Goal: Information Seeking & Learning: Learn about a topic

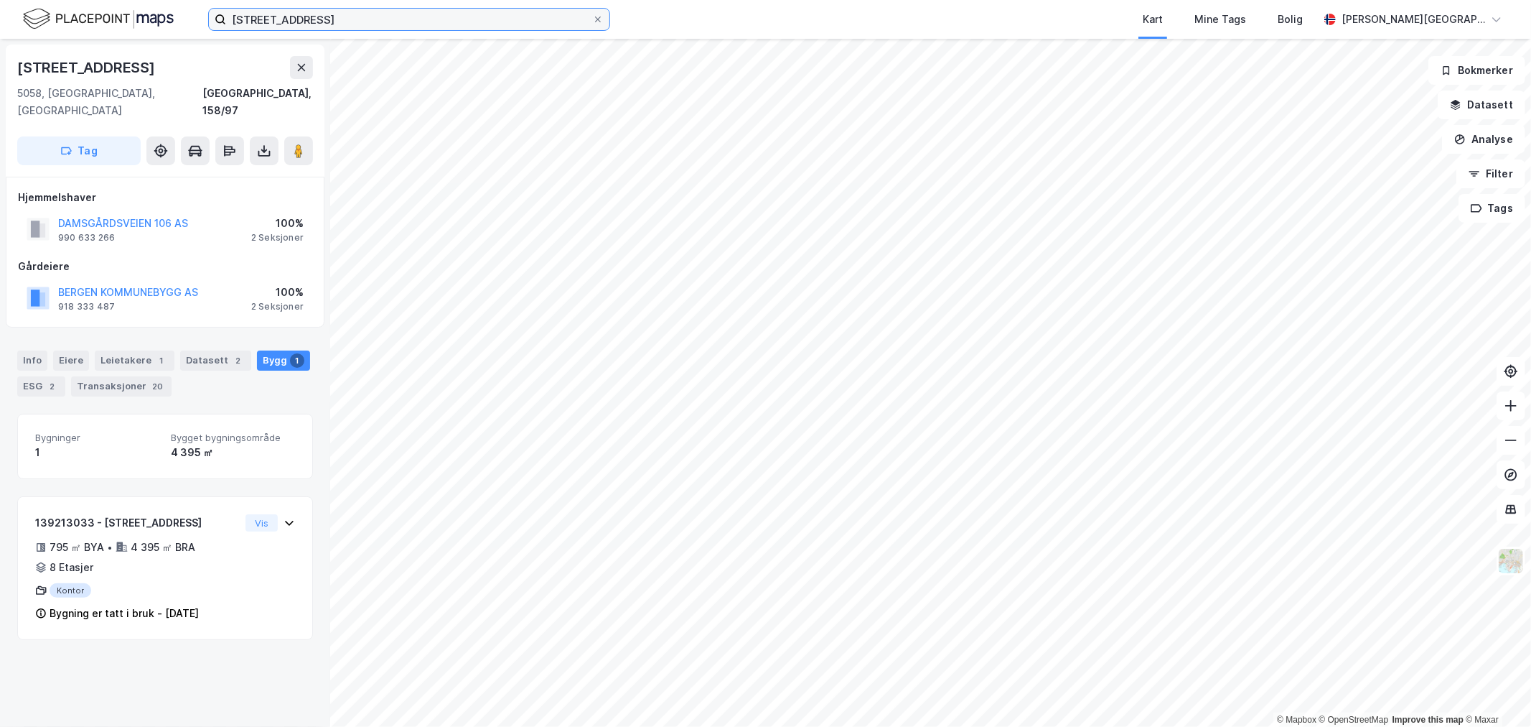
click at [381, 25] on input "[STREET_ADDRESS]" at bounding box center [409, 20] width 366 height 22
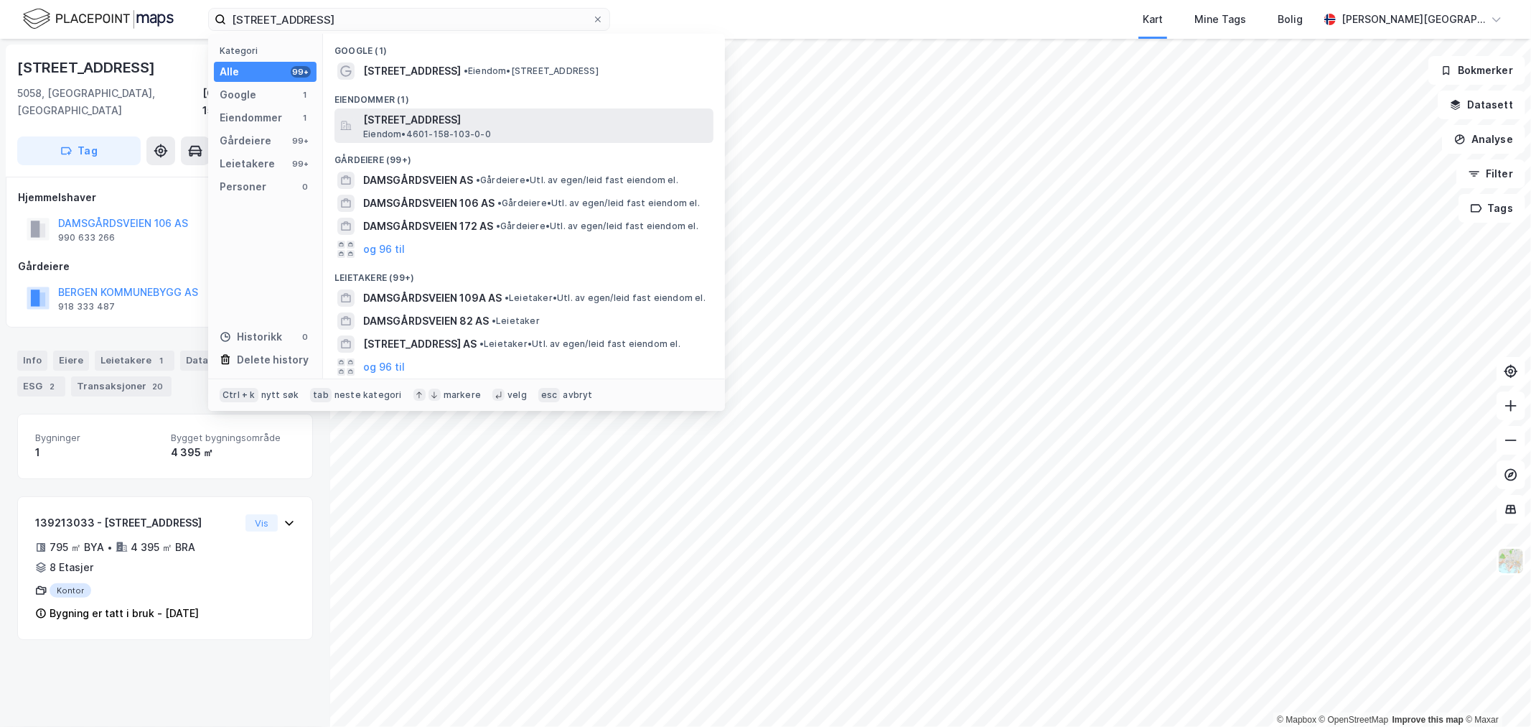
click at [450, 116] on span "[STREET_ADDRESS]" at bounding box center [535, 119] width 345 height 17
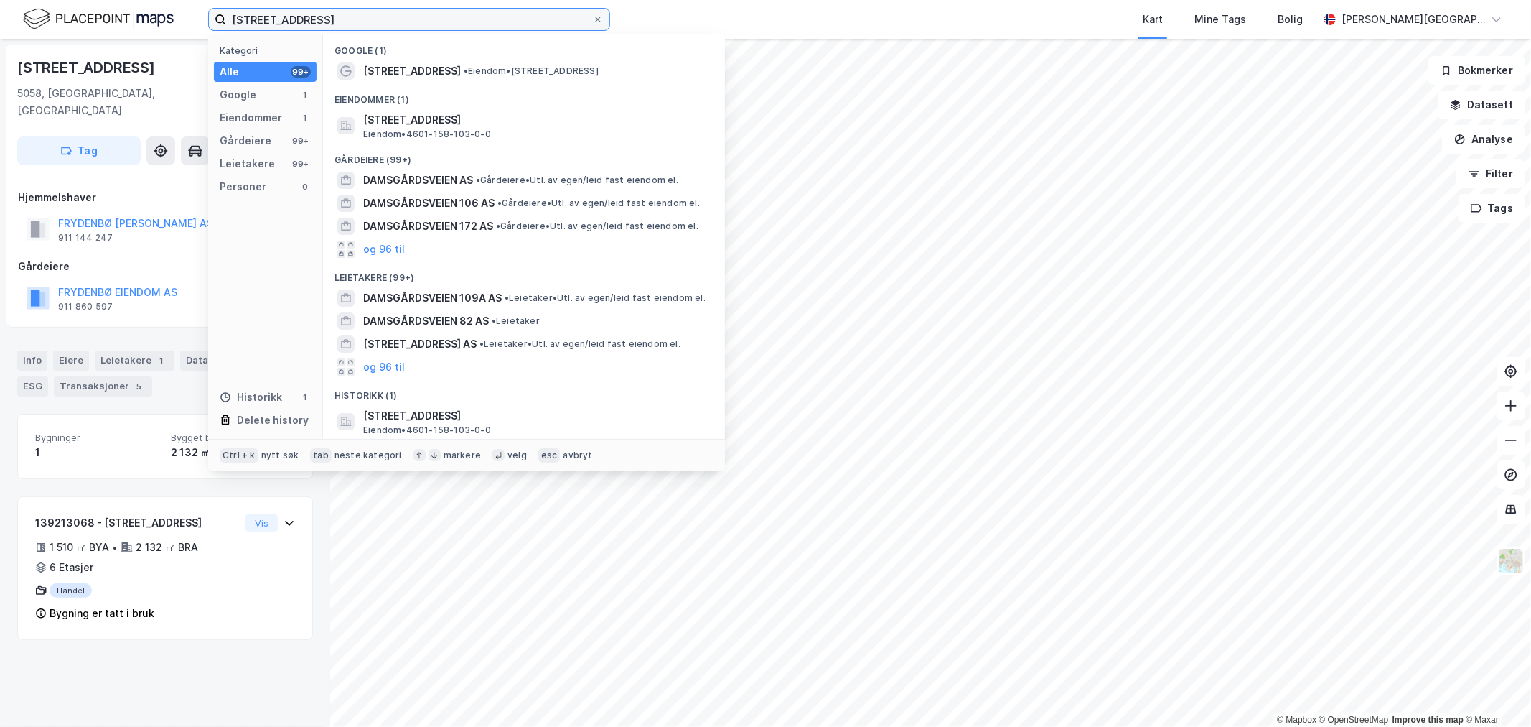
click at [356, 22] on input "[STREET_ADDRESS]" at bounding box center [409, 20] width 366 height 22
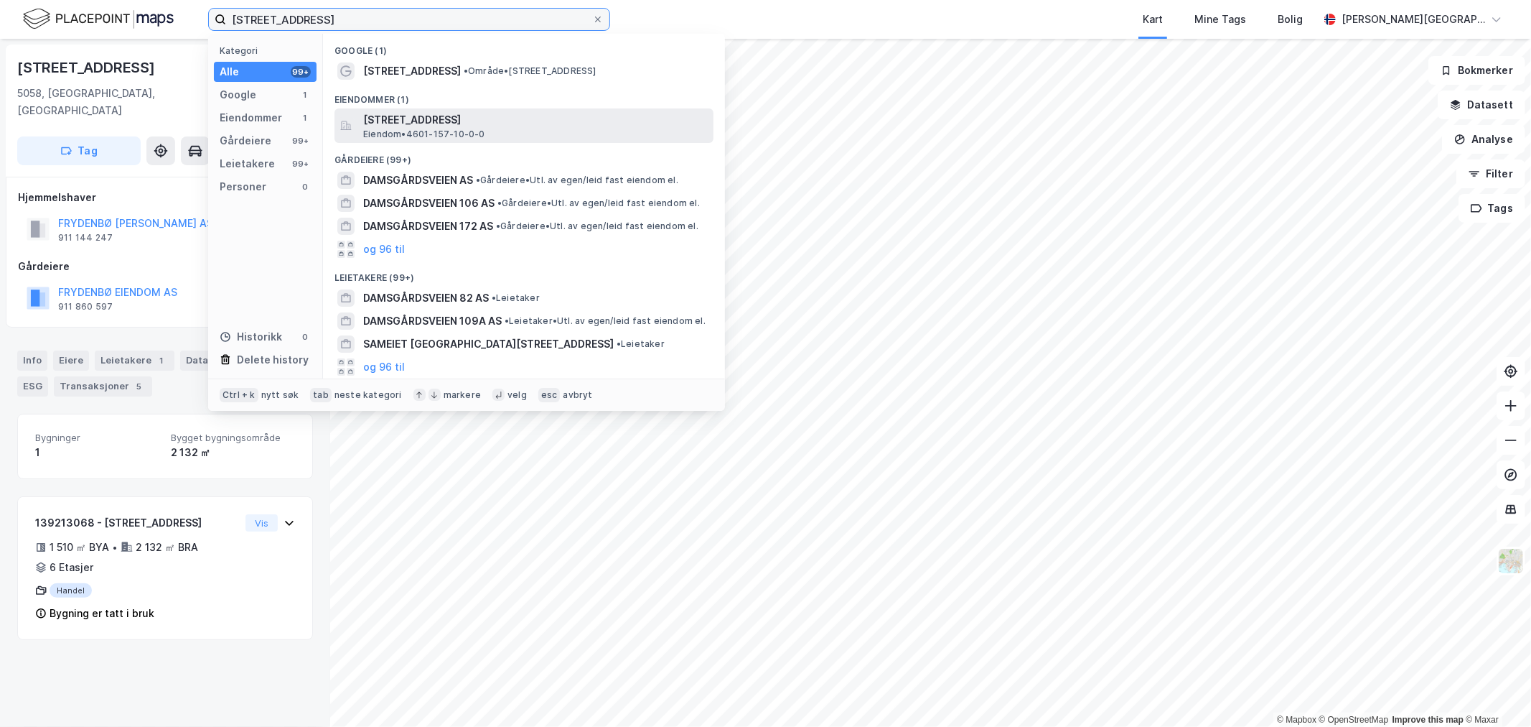
type input "[STREET_ADDRESS]"
click at [493, 125] on span "[STREET_ADDRESS]" at bounding box center [535, 119] width 345 height 17
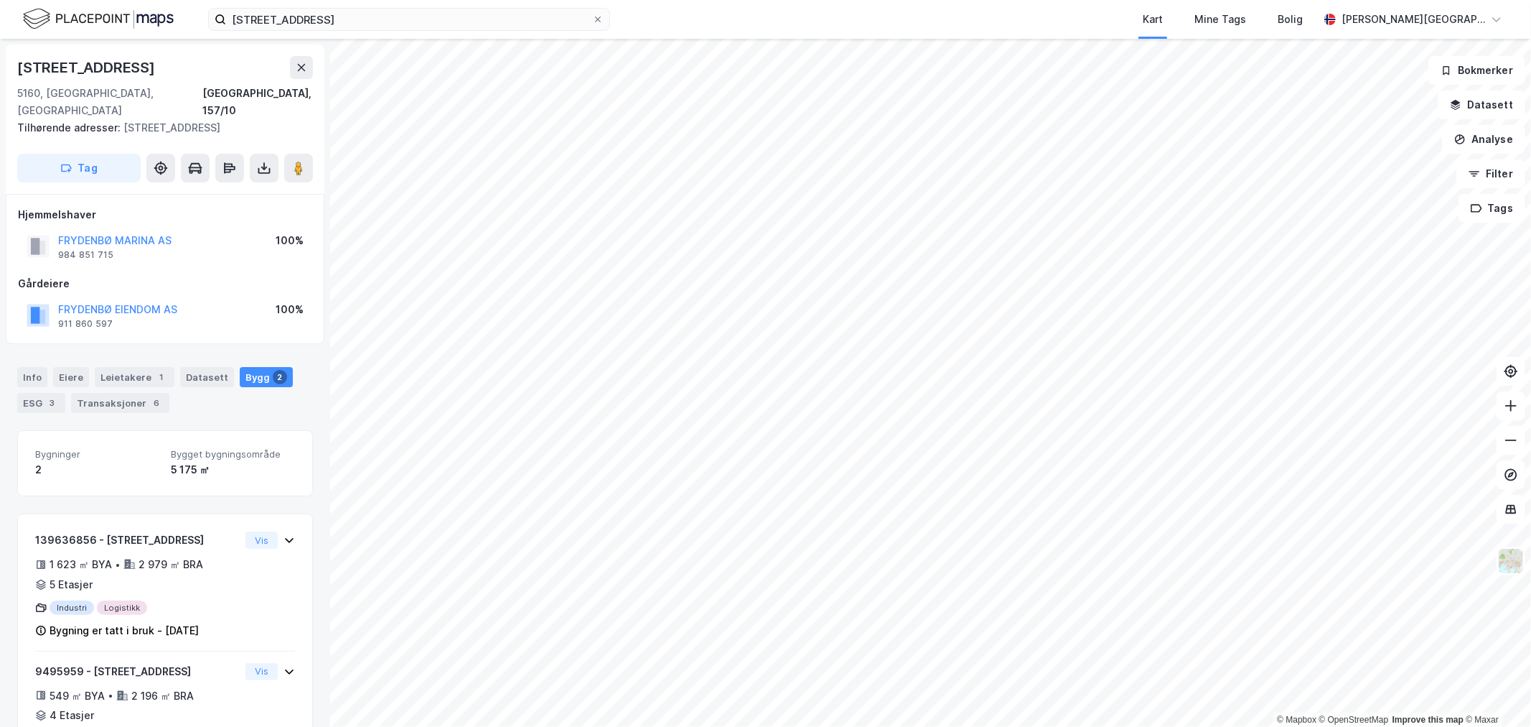
scroll to position [61, 0]
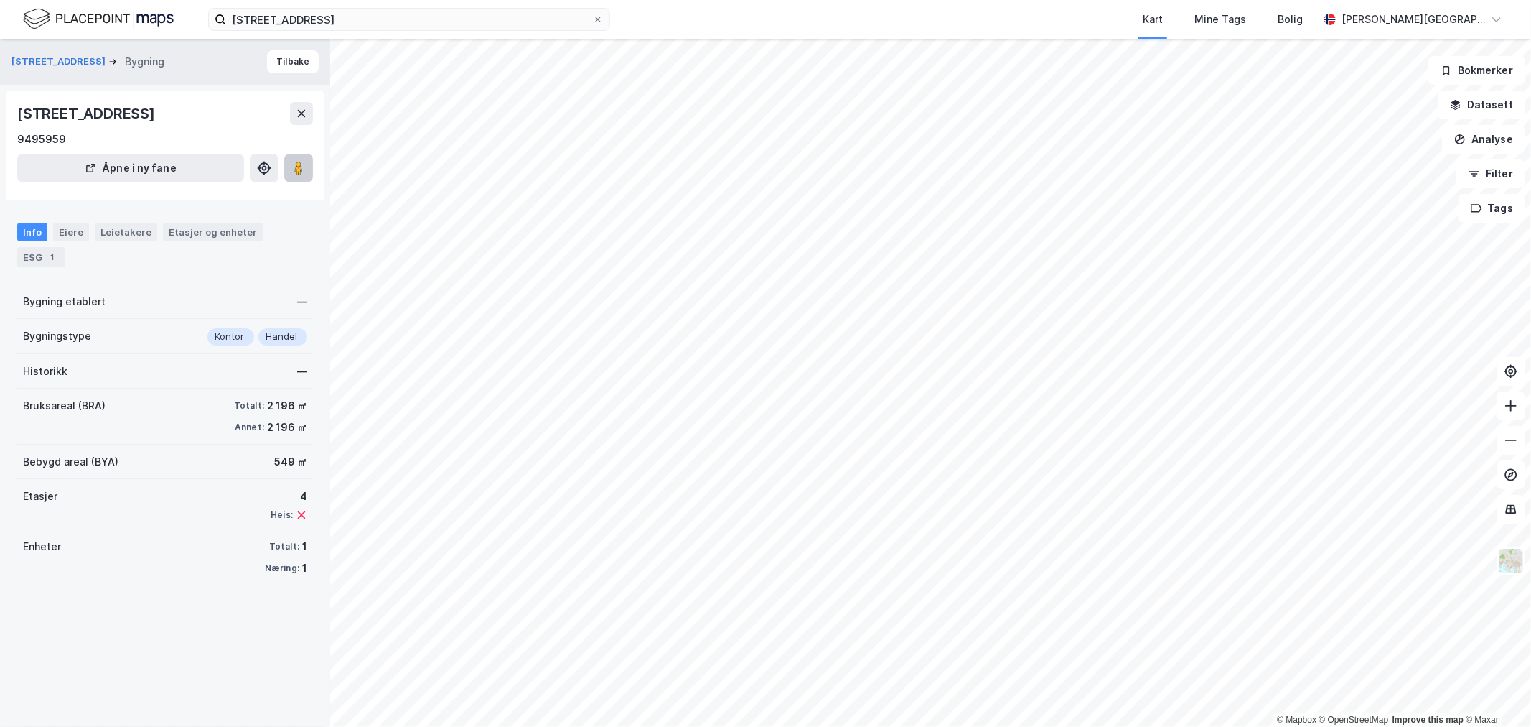
click at [302, 167] on image at bounding box center [298, 168] width 9 height 14
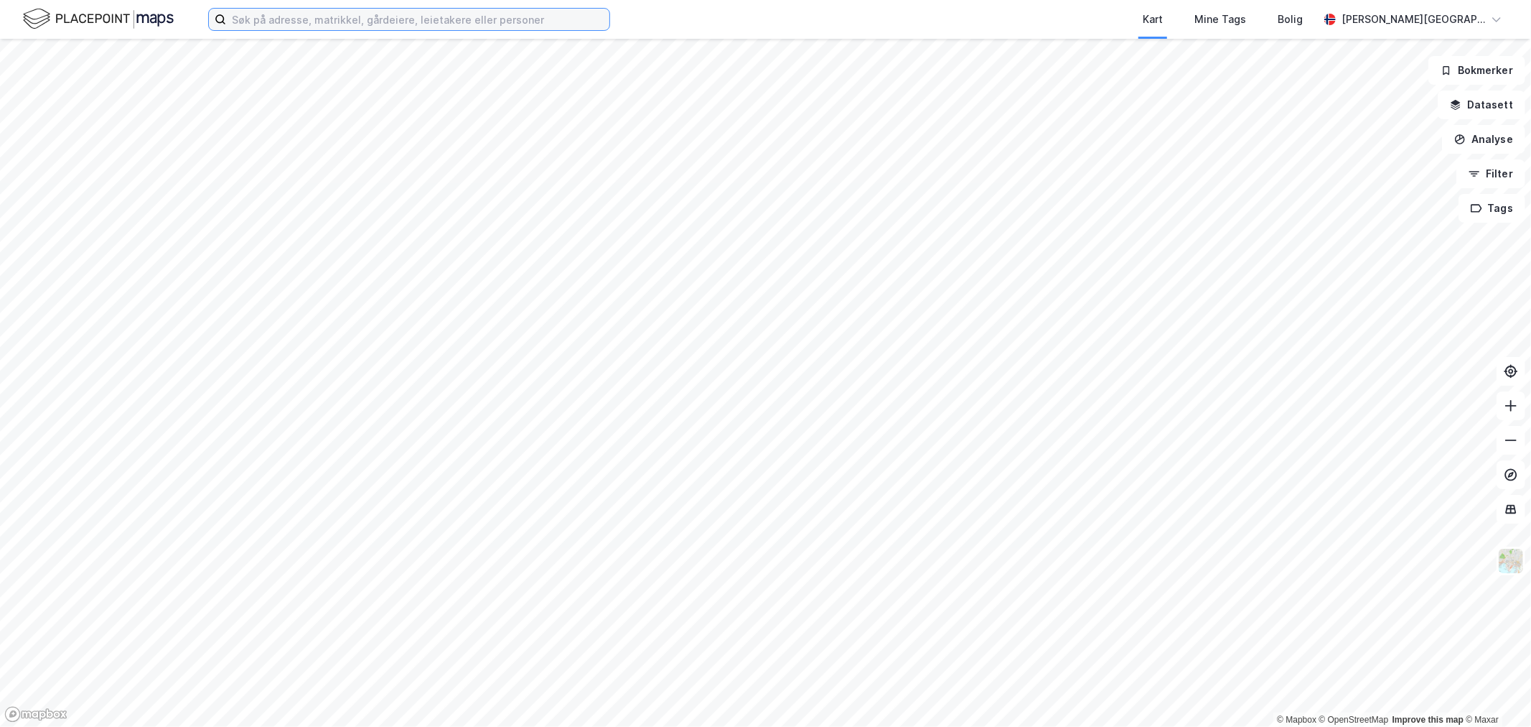
click at [391, 22] on input at bounding box center [417, 20] width 383 height 22
paste input "Sandviksveien 163A"
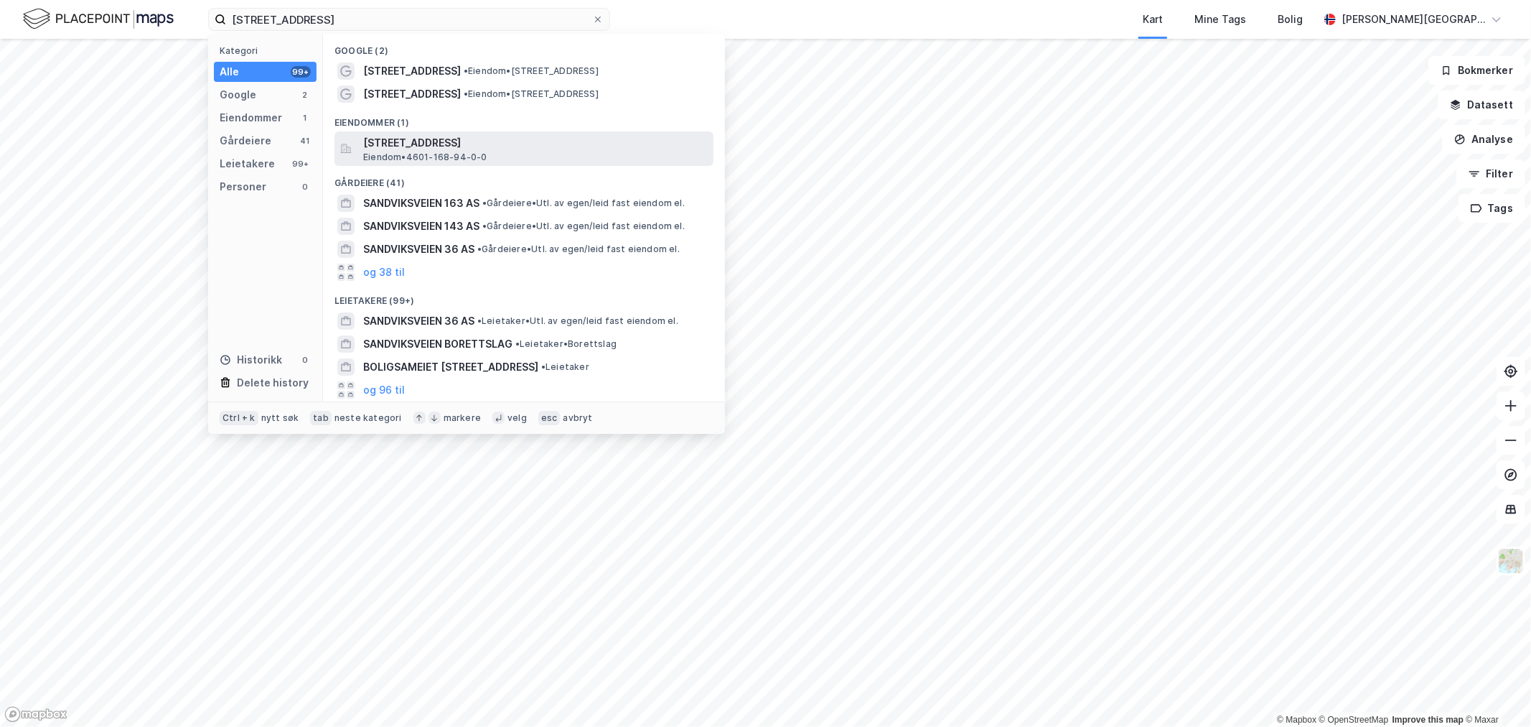
click at [424, 149] on span "Sandviksveien 163A, 5035, BERGEN, BERGEN" at bounding box center [535, 142] width 345 height 17
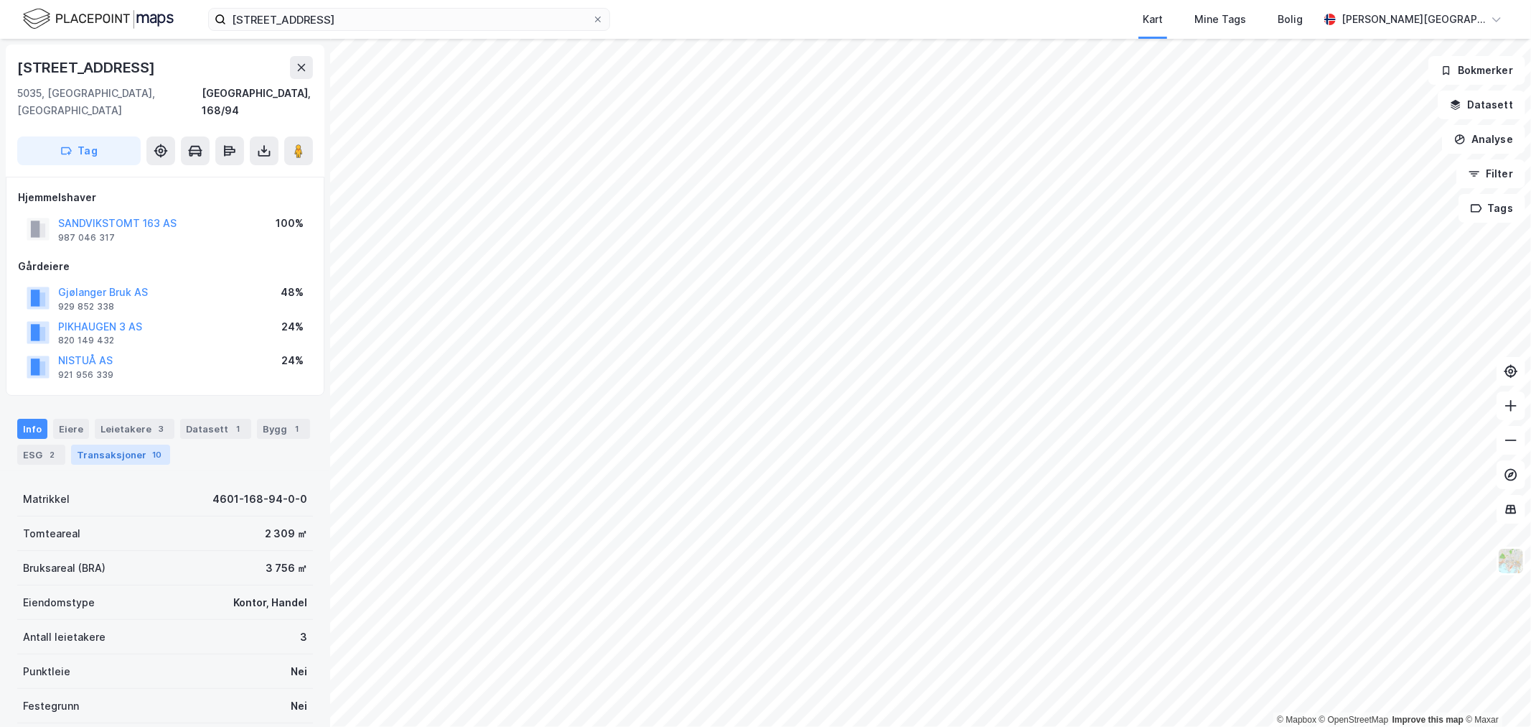
click at [144, 444] on div "Transaksjoner 10" at bounding box center [120, 454] width 99 height 20
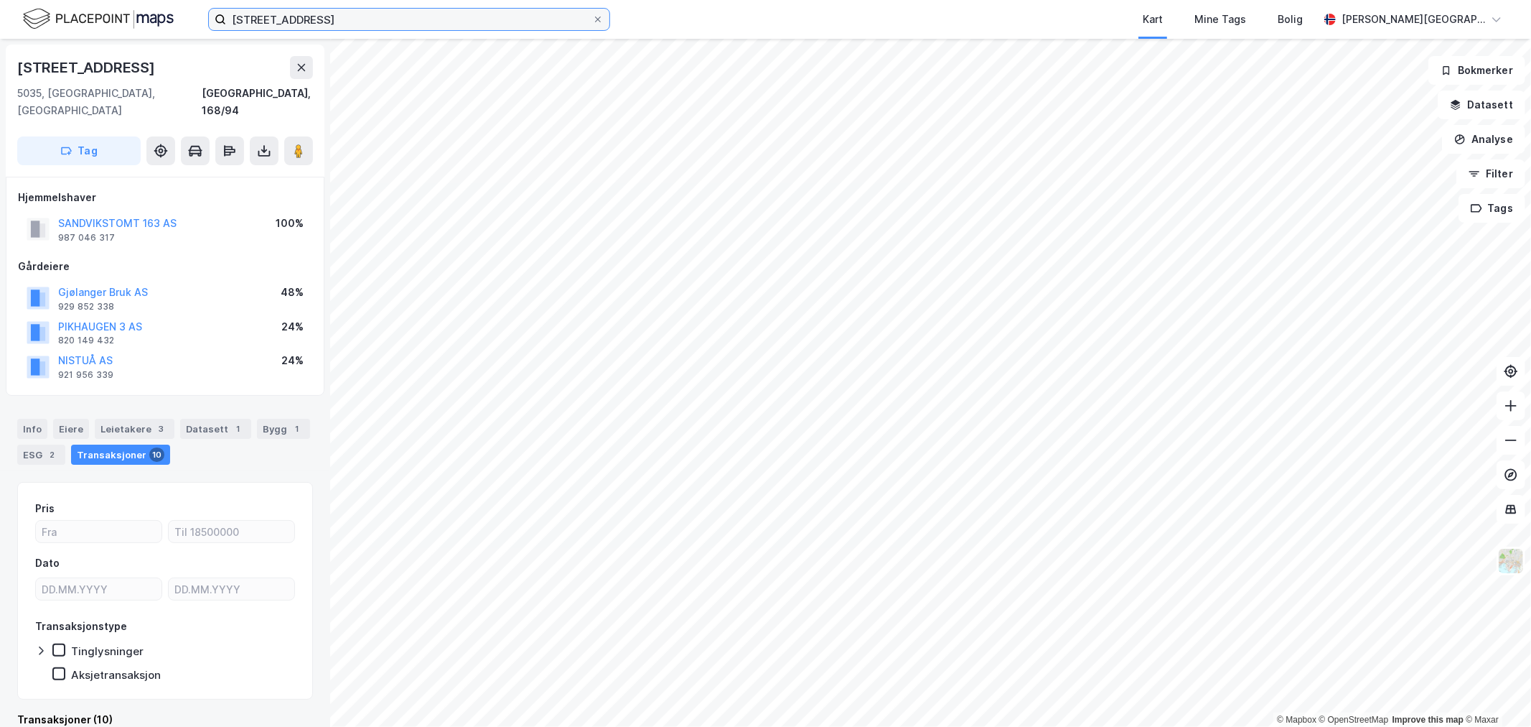
click at [346, 29] on input "Sandviksveien 163A" at bounding box center [409, 20] width 366 height 22
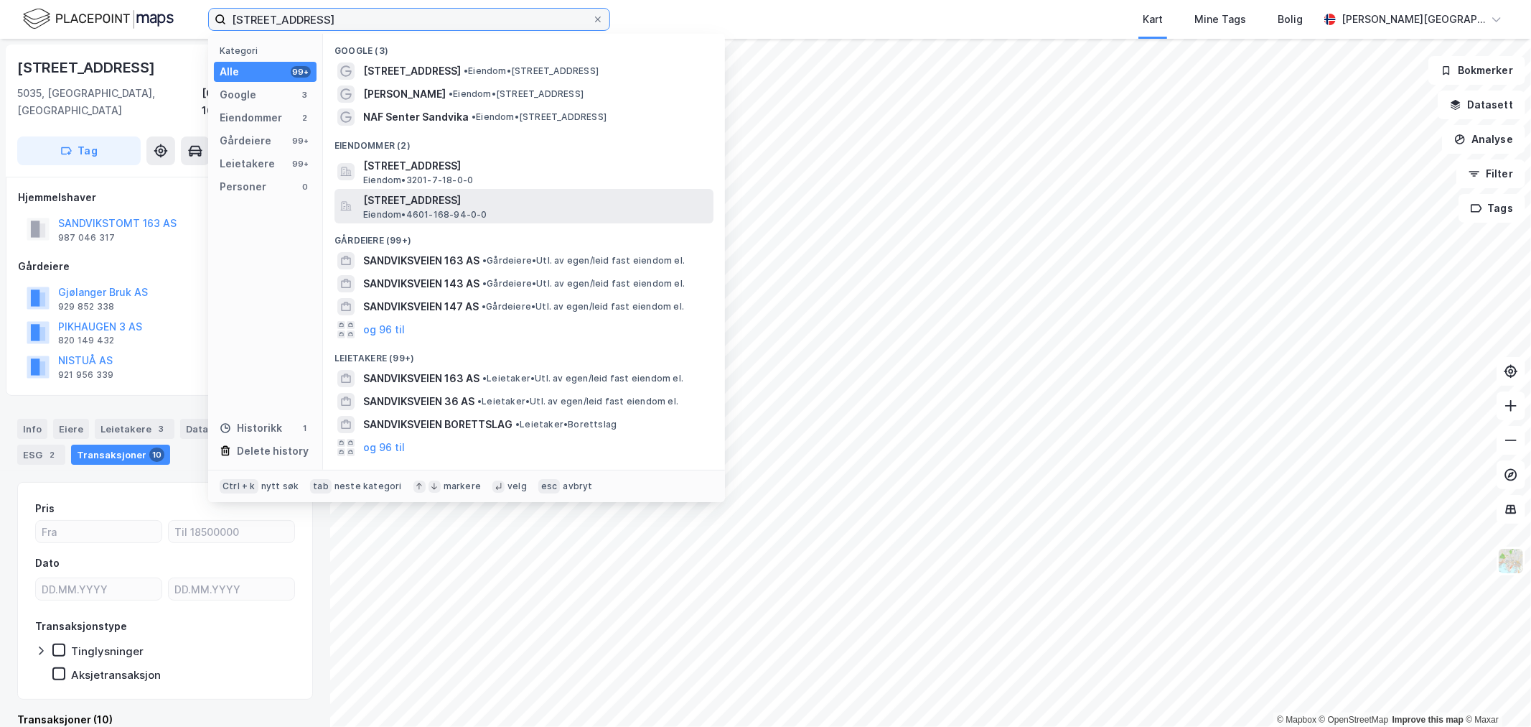
type input "Sandviksveien 163"
click at [438, 205] on span "Sandviksveien 163A, 5035, BERGEN, BERGEN" at bounding box center [535, 200] width 345 height 17
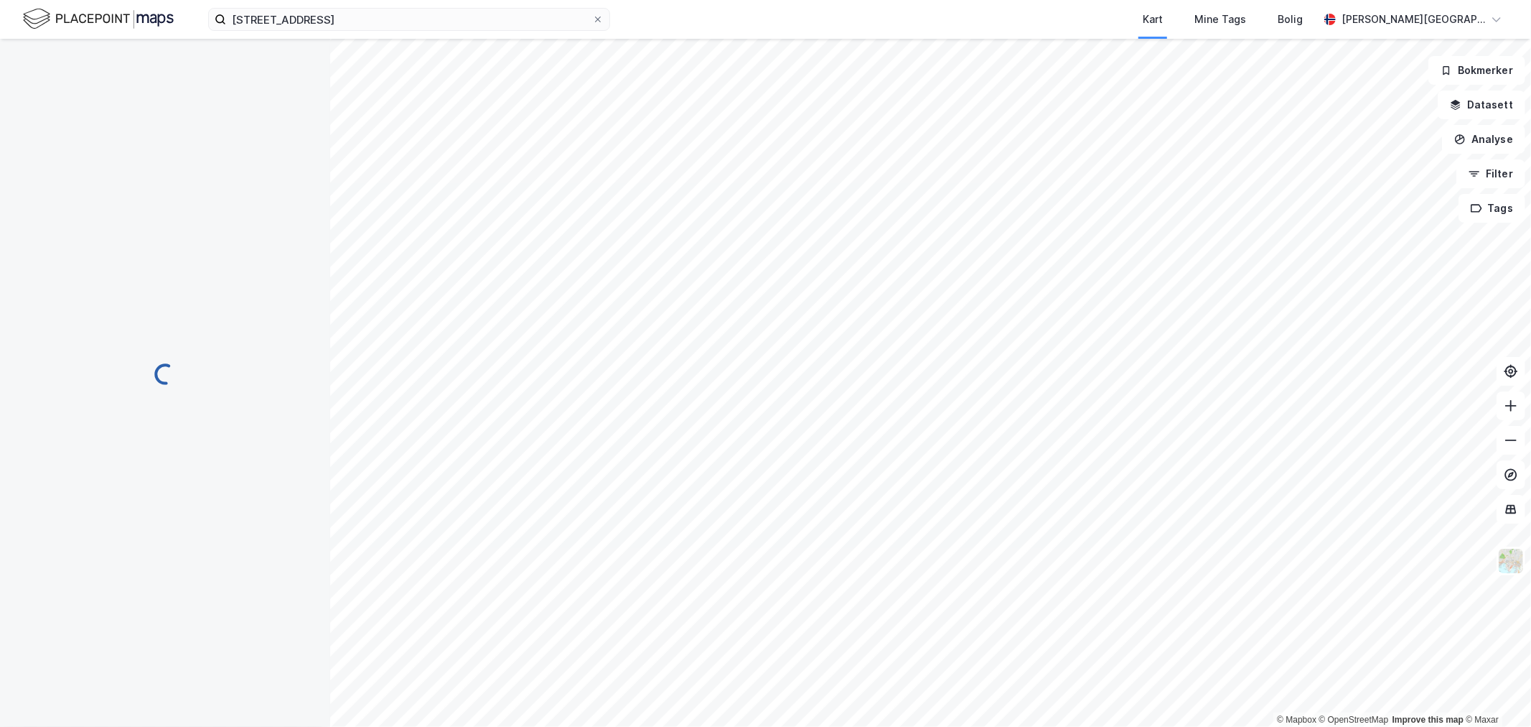
scroll to position [5, 0]
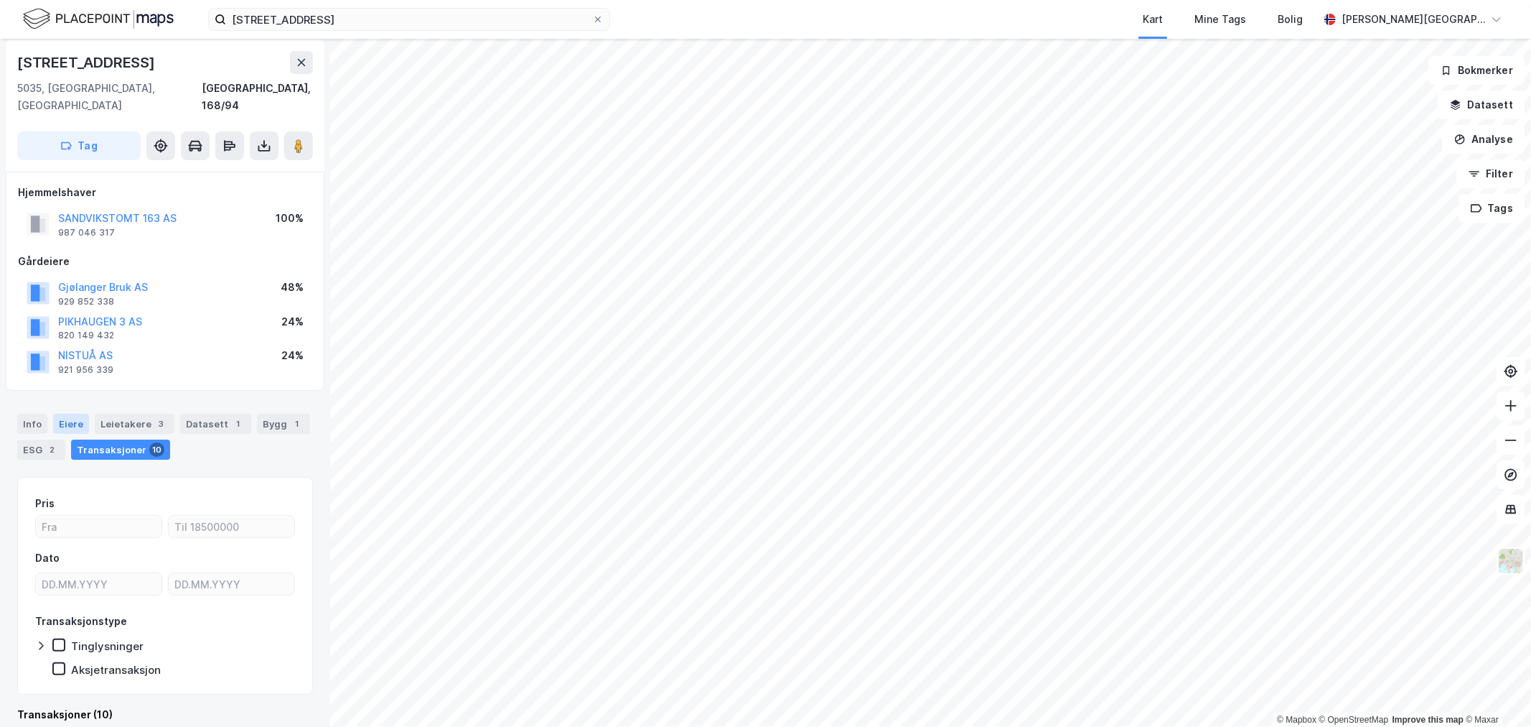
click at [80, 414] on div "Eiere" at bounding box center [71, 424] width 36 height 20
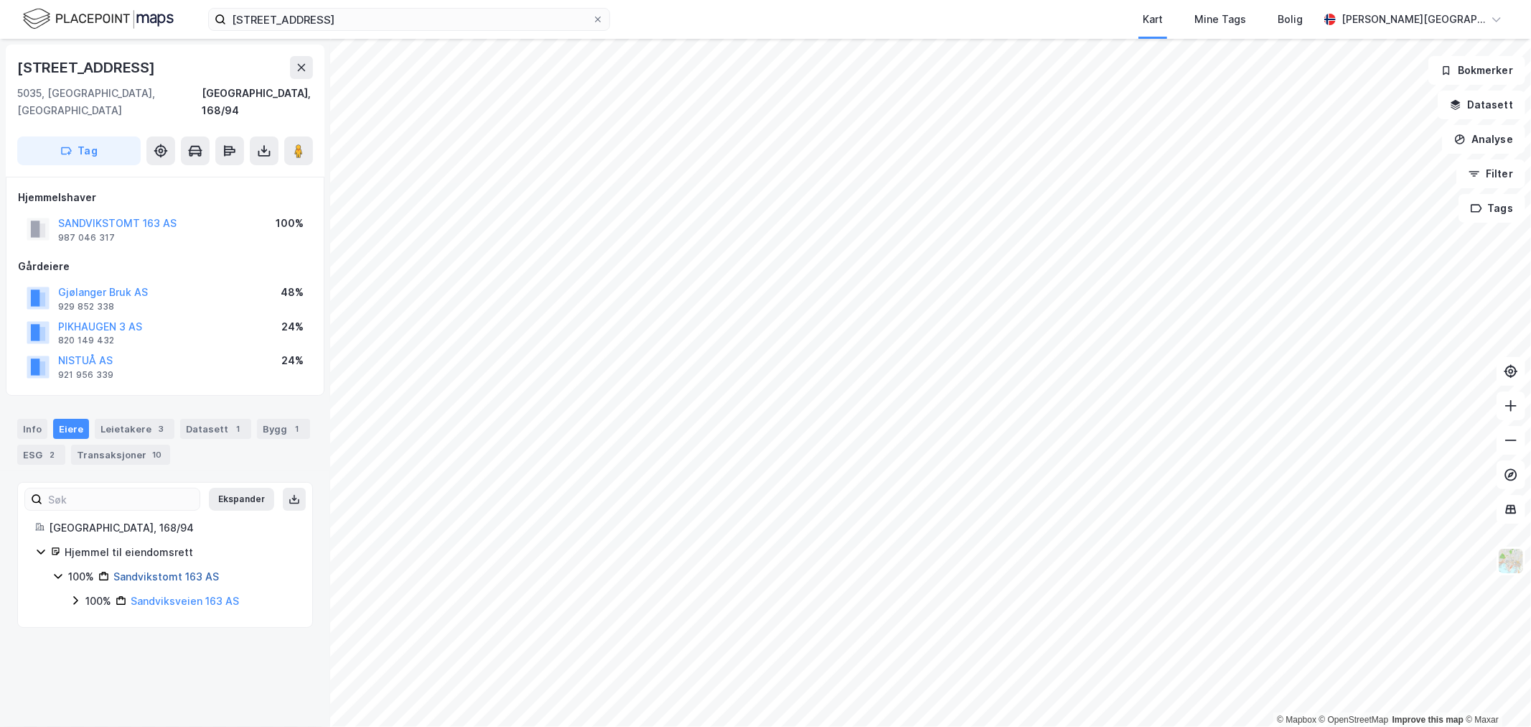
click at [171, 570] on link "Sandvikstomt 163 AS" at bounding box center [166, 576] width 106 height 12
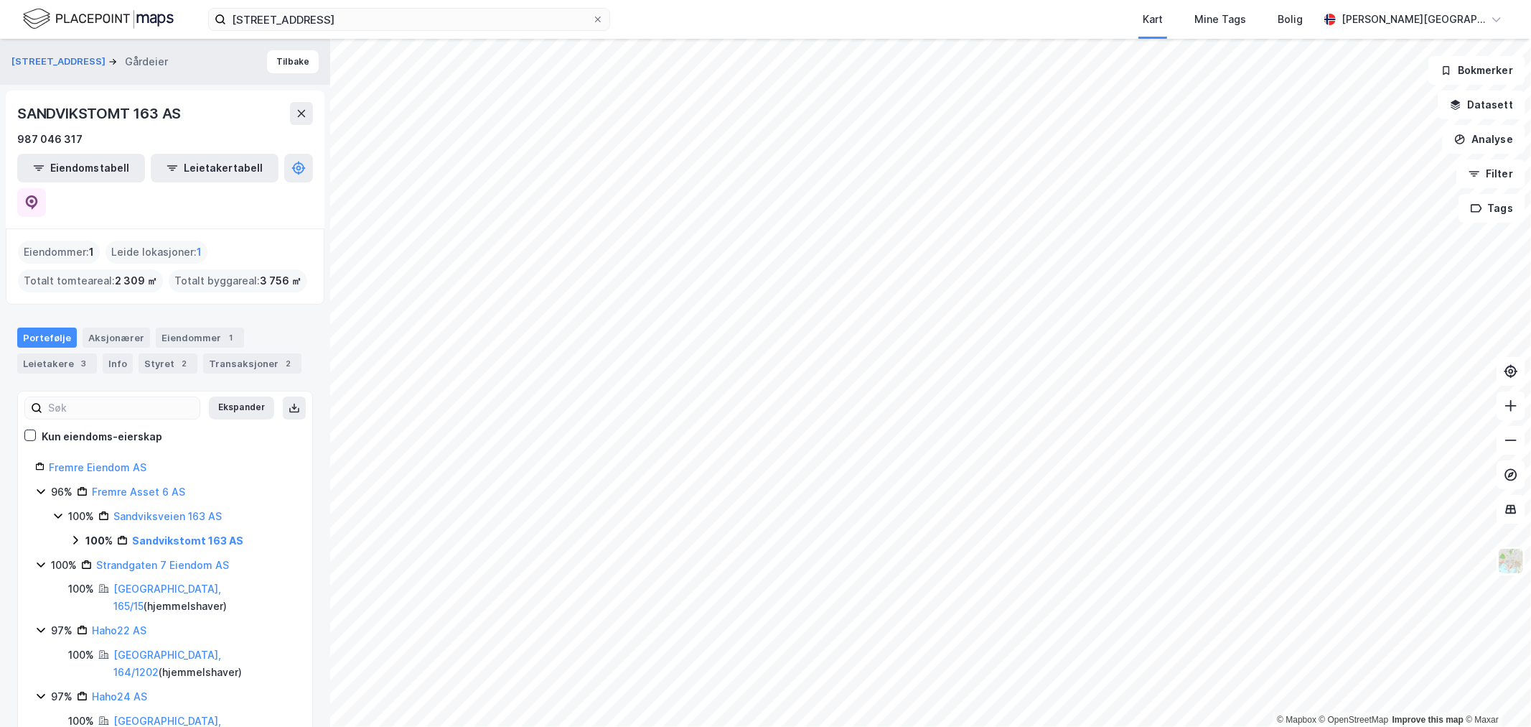
scroll to position [80, 0]
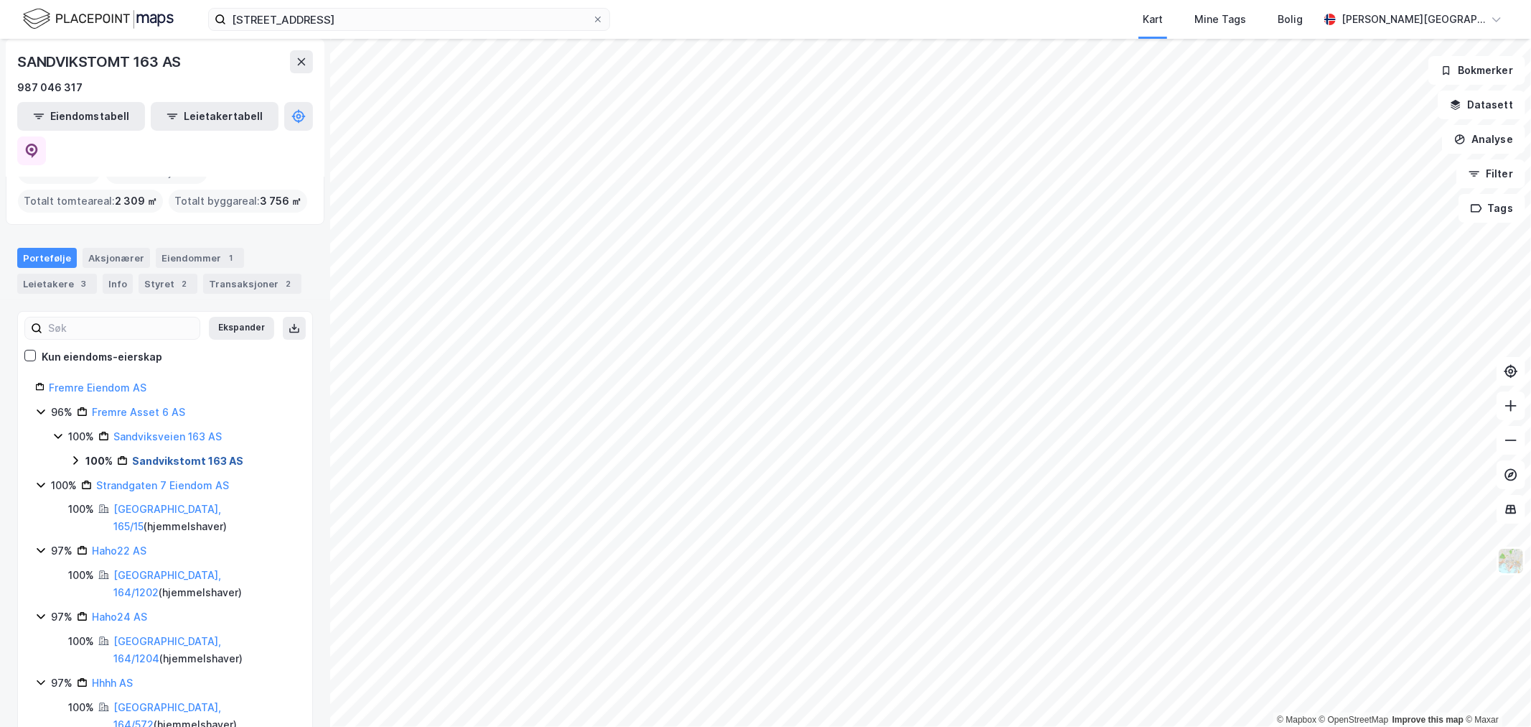
click at [160, 454] on link "Sandvikstomt 163 AS" at bounding box center [187, 460] width 111 height 12
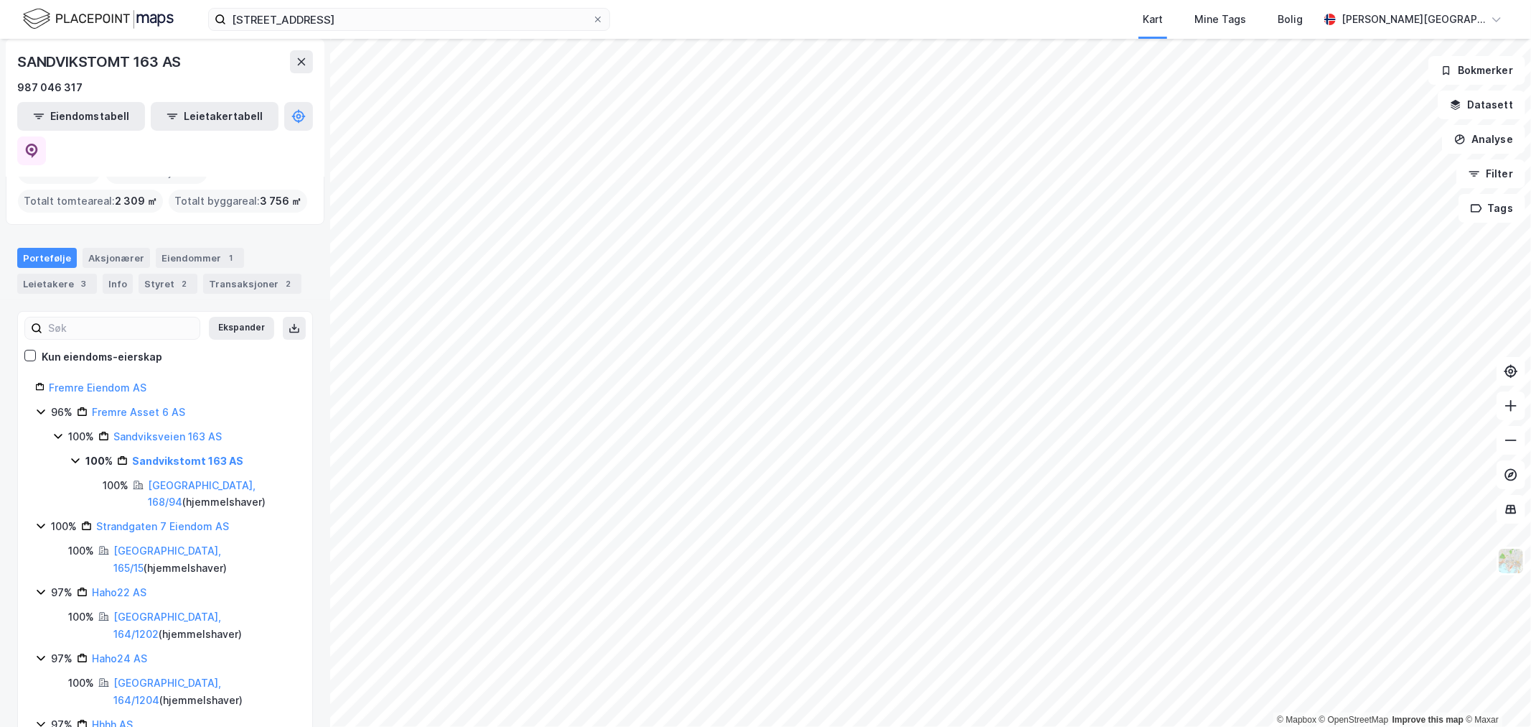
click at [118, 379] on div "Fremre Eiendom AS" at bounding box center [172, 387] width 246 height 17
click at [118, 381] on link "Fremre Eiendom AS" at bounding box center [98, 387] width 98 height 12
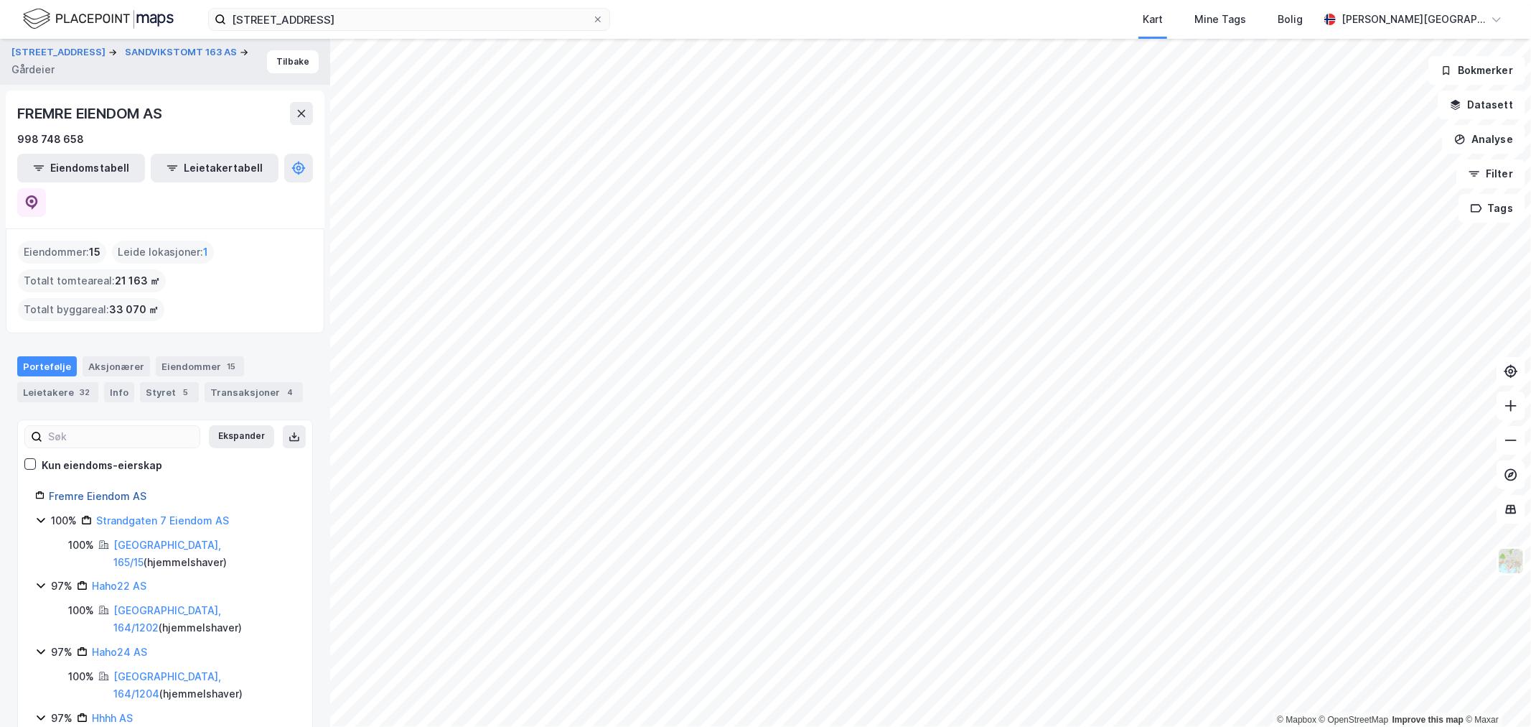
click at [139, 490] on link "Fremre Eiendom AS" at bounding box center [98, 496] width 98 height 12
click at [224, 359] on div "15" at bounding box center [231, 366] width 14 height 14
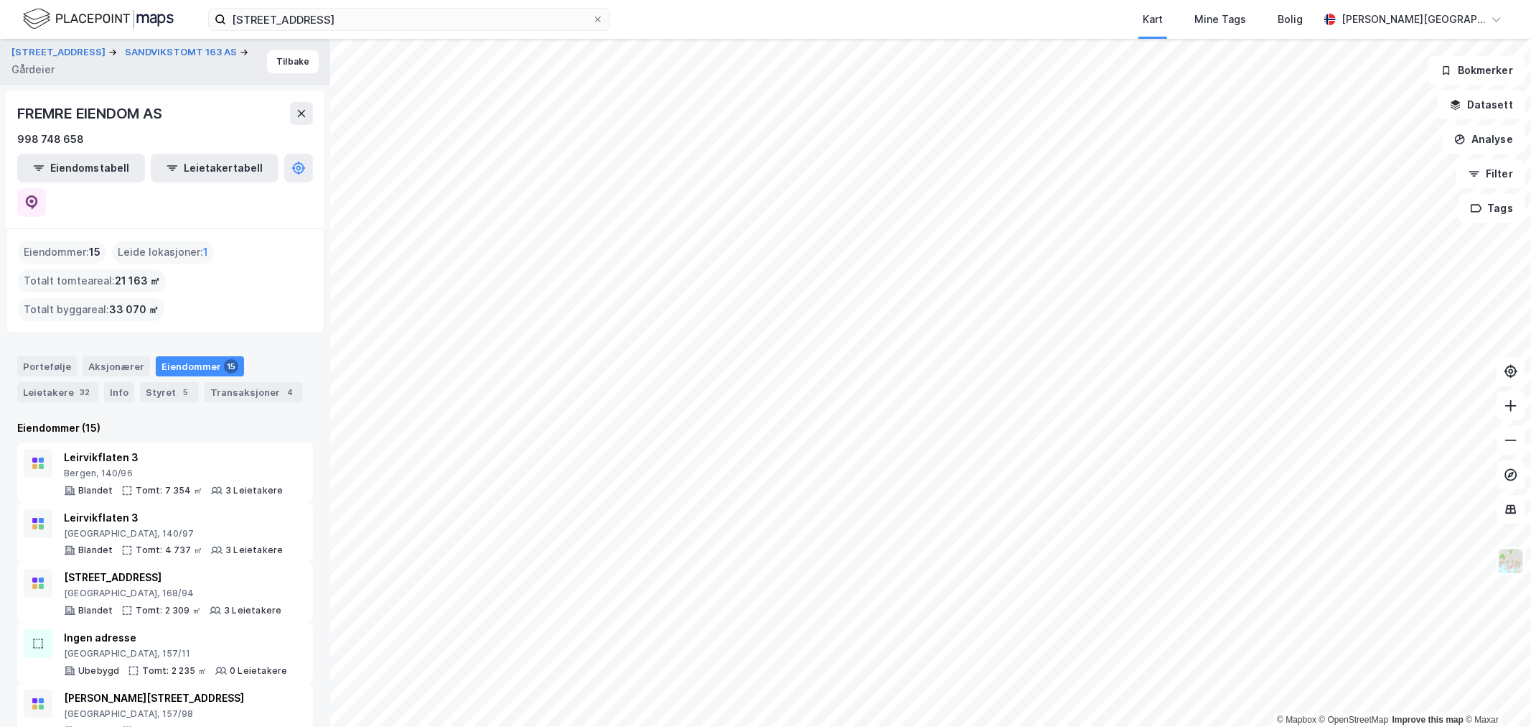
click at [57, 19] on img at bounding box center [98, 18] width 151 height 25
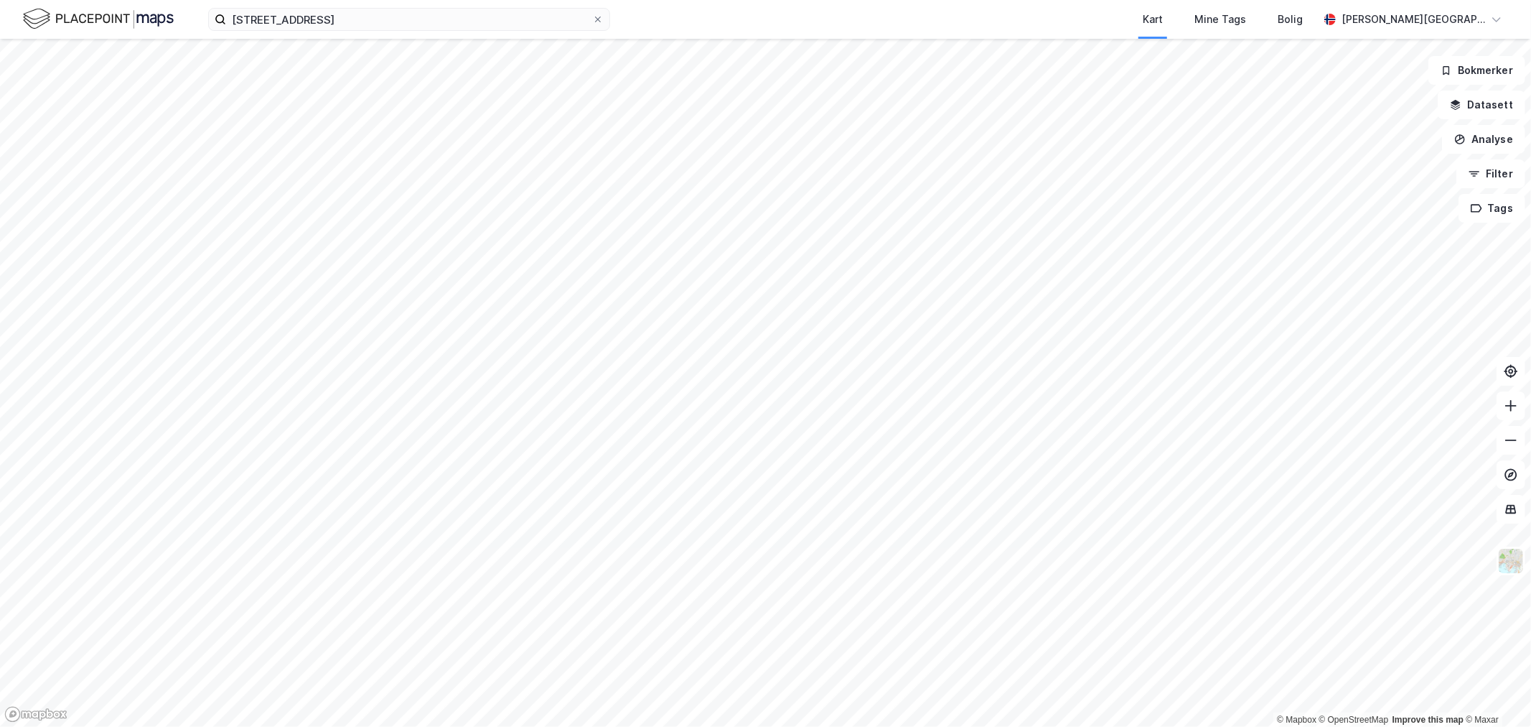
click at [378, 32] on div "Sandviksveien 163 Kart Mine Tags Bolig Marius W. Berntzen" at bounding box center [765, 19] width 1531 height 39
click at [379, 27] on input "Sandviksveien 163" at bounding box center [409, 20] width 366 height 22
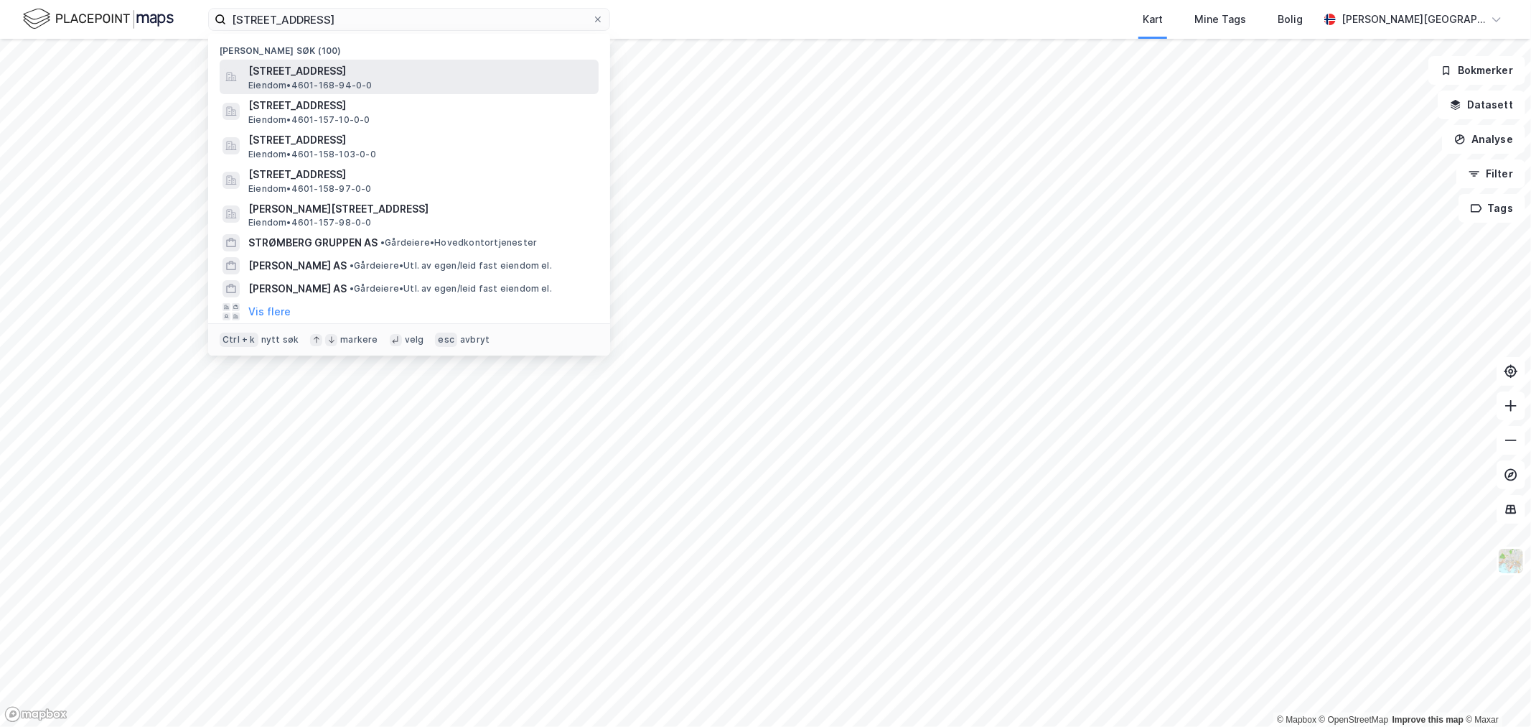
click at [395, 77] on span "Sandviksveien 163A, 5035, BERGEN, BERGEN" at bounding box center [420, 70] width 345 height 17
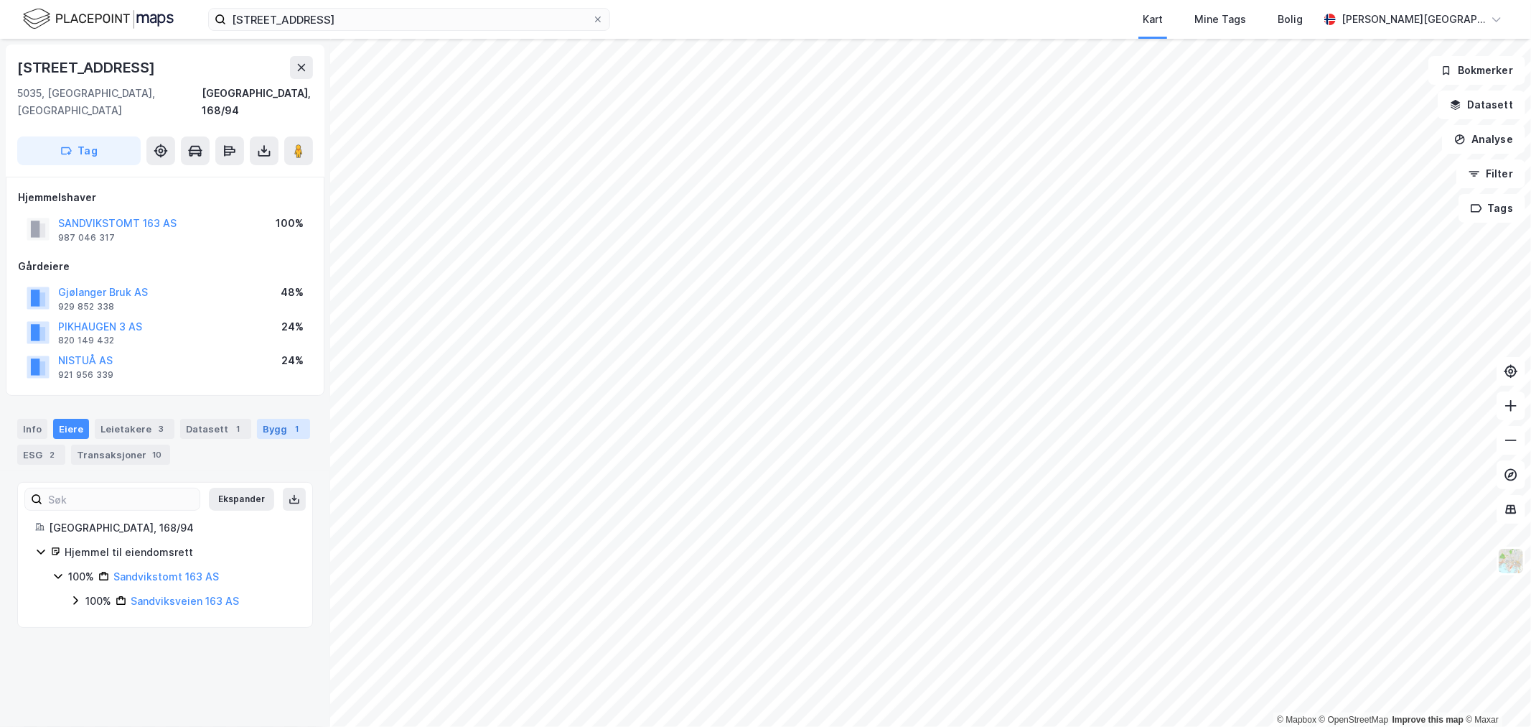
click at [268, 419] on div "Bygg 1" at bounding box center [283, 429] width 53 height 20
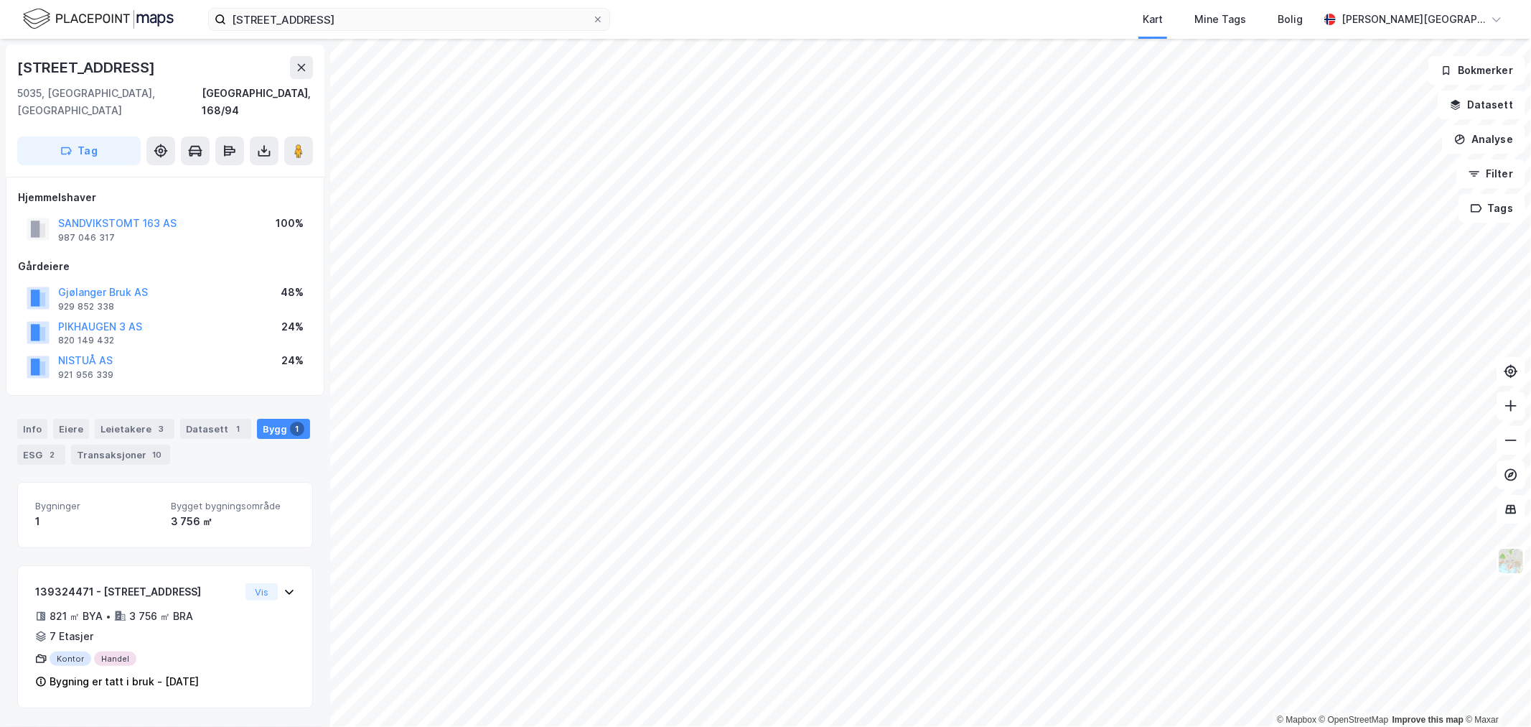
click at [111, 20] on img at bounding box center [98, 18] width 151 height 25
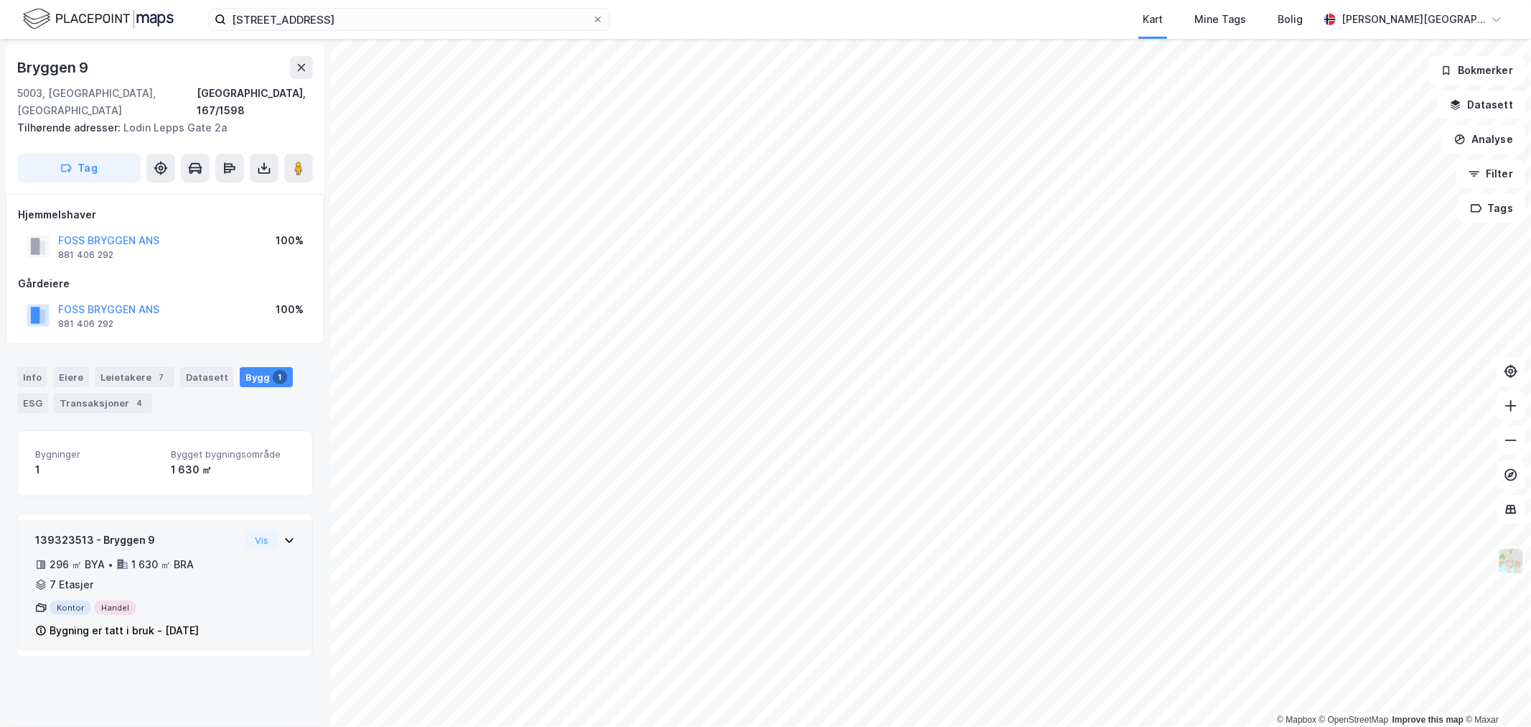
click at [165, 622] on div "Bygning er tatt i bruk - 30. des. 1902" at bounding box center [124, 630] width 149 height 17
click at [0, 0] on button "FOSS BRYGGEN ANS" at bounding box center [0, 0] width 0 height 0
click at [105, 24] on img at bounding box center [98, 18] width 151 height 25
